Goal: Information Seeking & Learning: Find specific fact

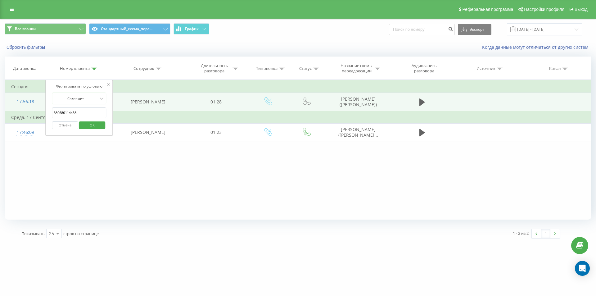
drag, startPoint x: 79, startPoint y: 116, endPoint x: 20, endPoint y: 98, distance: 62.5
click at [41, 106] on table "Фильтровать по условию Содержит 380680114438 Отмена OK Фильтровать по условию С…" at bounding box center [298, 111] width 586 height 62
paste input "77863786"
type input "380677863786"
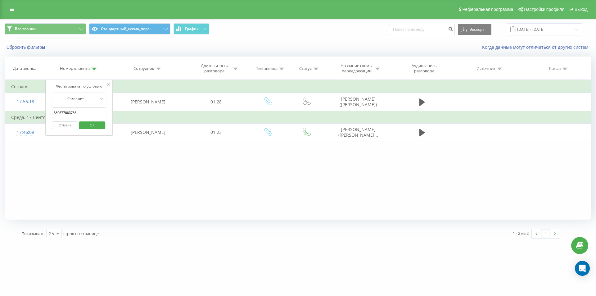
click button "OK" at bounding box center [92, 125] width 26 height 8
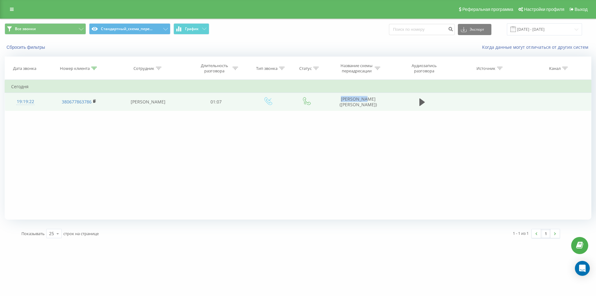
drag, startPoint x: 355, startPoint y: 110, endPoint x: 361, endPoint y: 110, distance: 6.8
click at [361, 110] on td "Сова Марія (Меер)" at bounding box center [357, 102] width 66 height 18
copy td "Сова Марія"
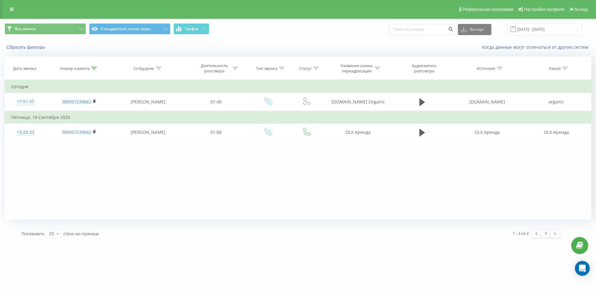
click at [92, 71] on div at bounding box center [94, 68] width 6 height 5
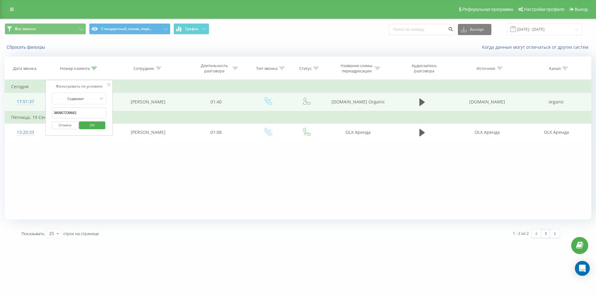
drag, startPoint x: 47, startPoint y: 104, endPoint x: 25, endPoint y: 95, distance: 23.2
click at [34, 99] on table "Фильтровать по условию Содержит 380957239662 Отмена OK Фильтровать по условию С…" at bounding box center [298, 111] width 586 height 62
paste input "69589145"
type input "380969589145"
click button "OK" at bounding box center [92, 125] width 26 height 8
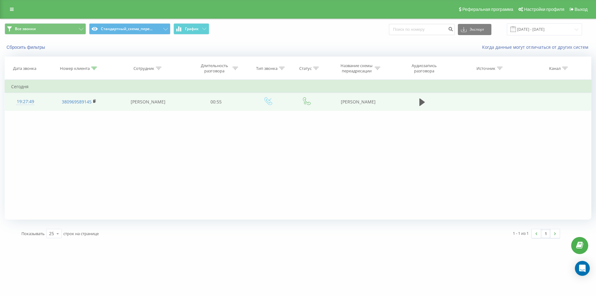
click at [26, 101] on div "19:27:49" at bounding box center [25, 102] width 28 height 12
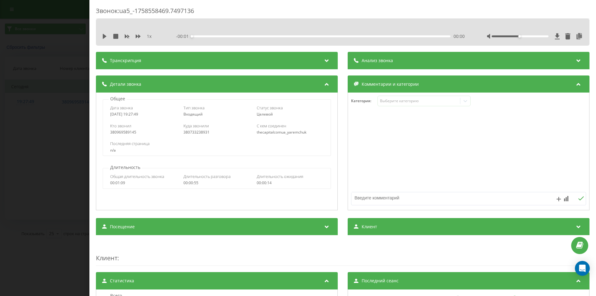
click at [196, 130] on div "380733238931" at bounding box center [216, 132] width 67 height 4
copy div "380733238931"
click at [62, 125] on div "Звонок : ua5_-1758558469.7497136 1 x - 00:55 00:00 00:00 Транскрипция Для анали…" at bounding box center [298, 148] width 596 height 296
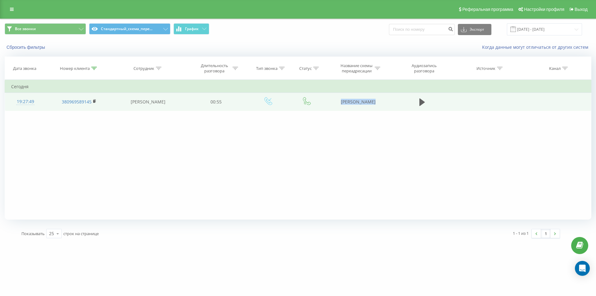
drag, startPoint x: 337, startPoint y: 103, endPoint x: 408, endPoint y: 103, distance: 70.7
click at [408, 103] on tr "19:27:49 380969589145 [PERSON_NAME] 00:55 [PERSON_NAME]" at bounding box center [298, 102] width 586 height 18
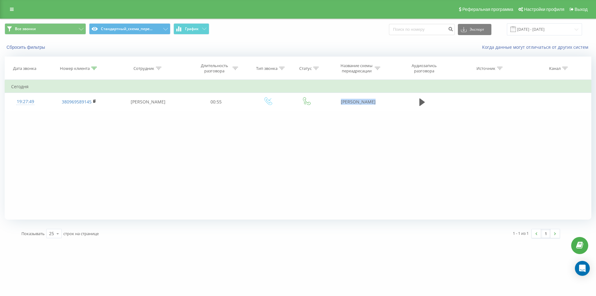
copy tr "[PERSON_NAME]"
